Goal: Find specific page/section: Find specific page/section

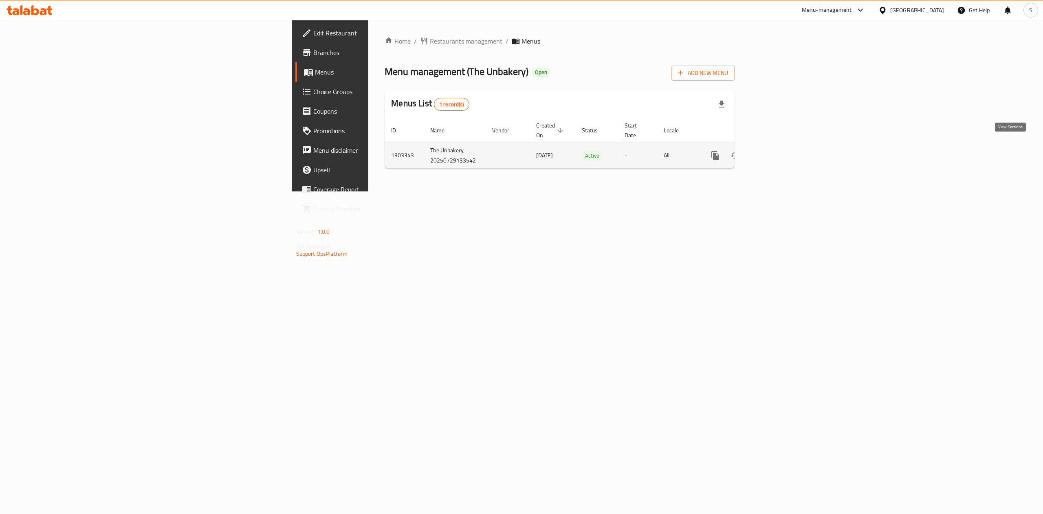
click at [779, 151] on icon "enhanced table" at bounding box center [774, 156] width 10 height 10
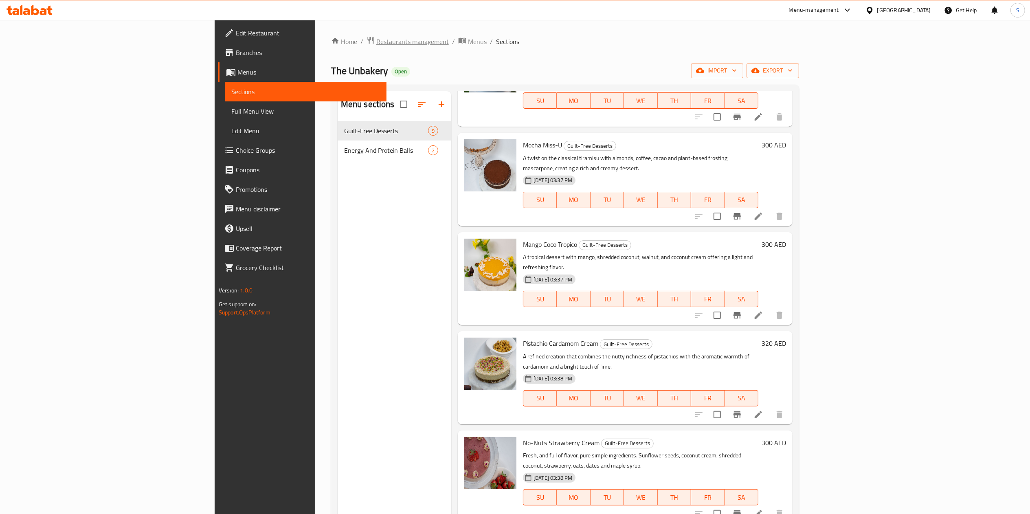
click at [376, 45] on span "Restaurants management" at bounding box center [412, 42] width 73 height 10
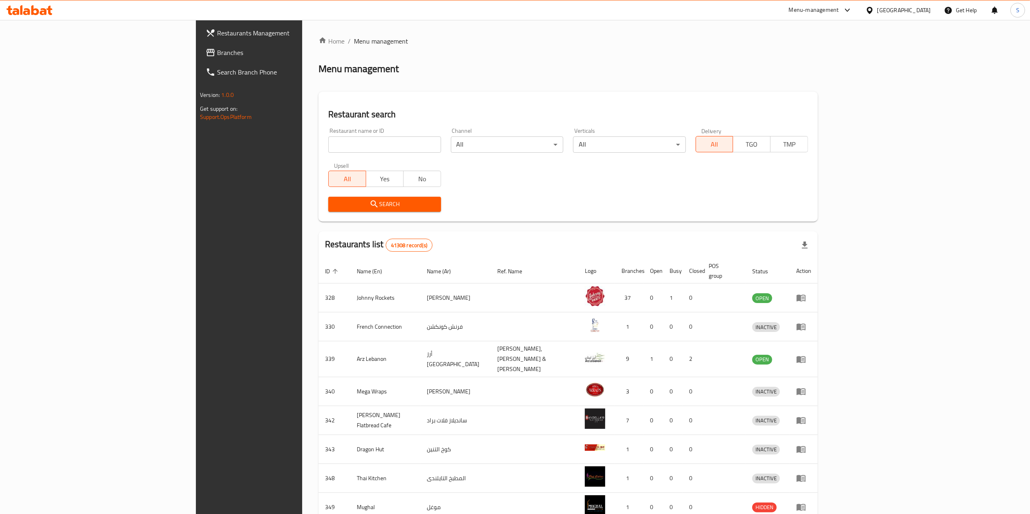
click at [328, 139] on input "search" at bounding box center [384, 144] width 112 height 16
type input "local cookies"
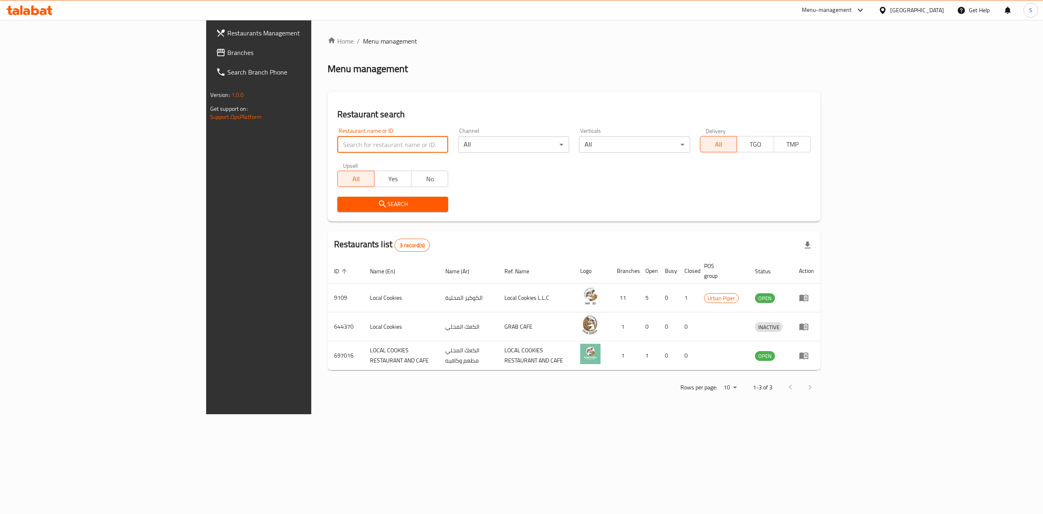
click at [829, 8] on div "Menu-management" at bounding box center [827, 10] width 50 height 10
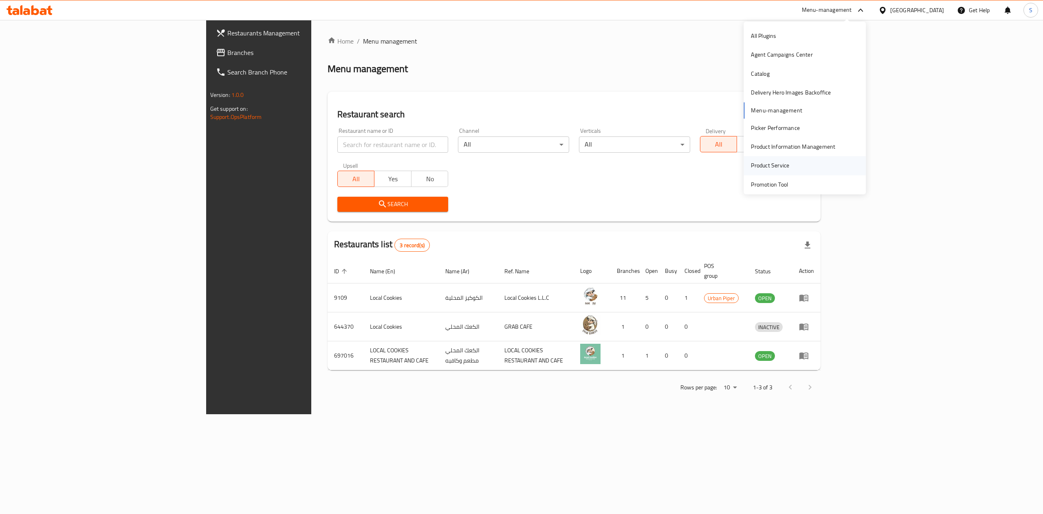
scroll to position [80, 0]
click at [789, 127] on div "Restaurant-Management" at bounding box center [783, 123] width 64 height 9
